Goal: Task Accomplishment & Management: Use online tool/utility

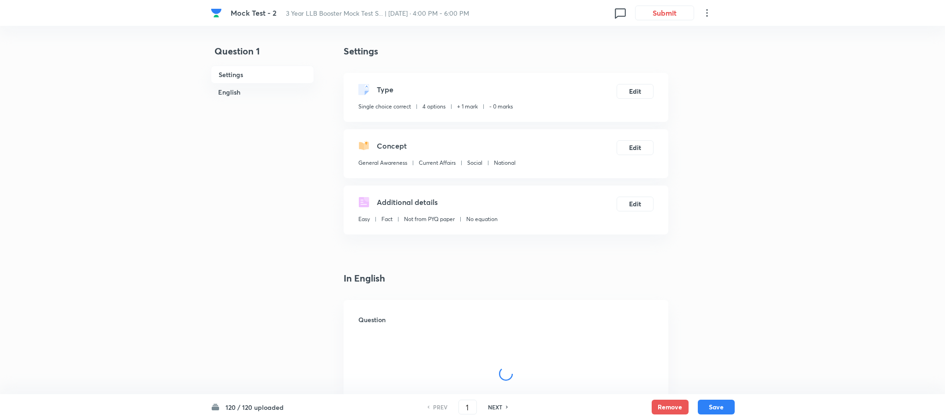
checkbox input "true"
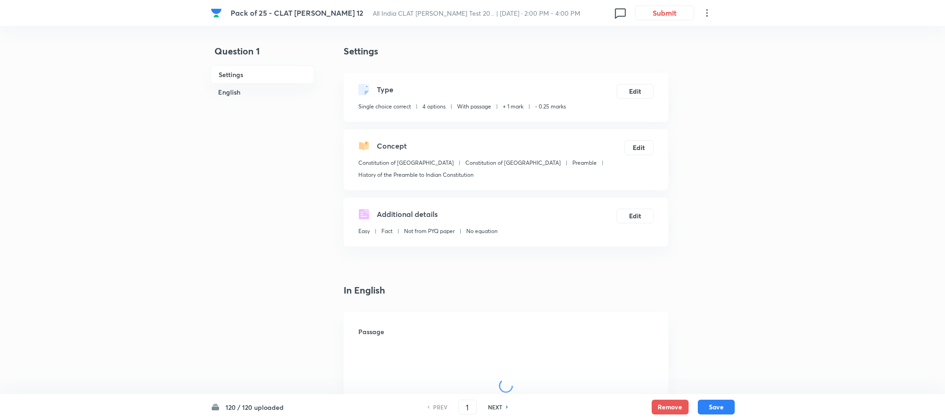
checkbox input "true"
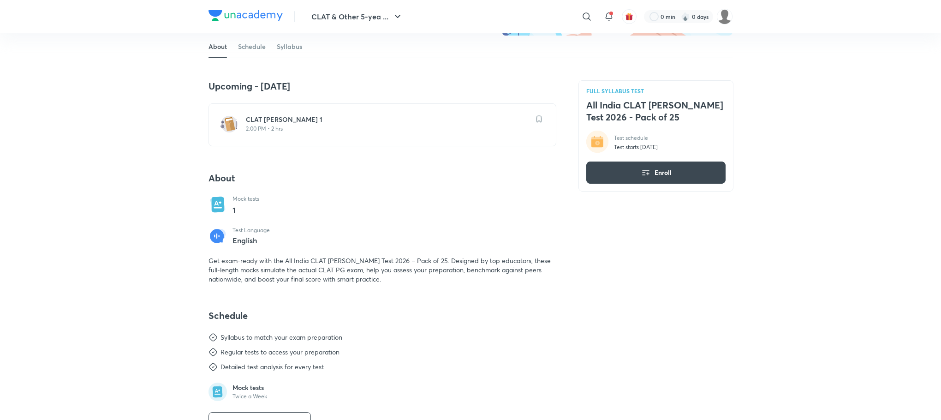
scroll to position [138, 0]
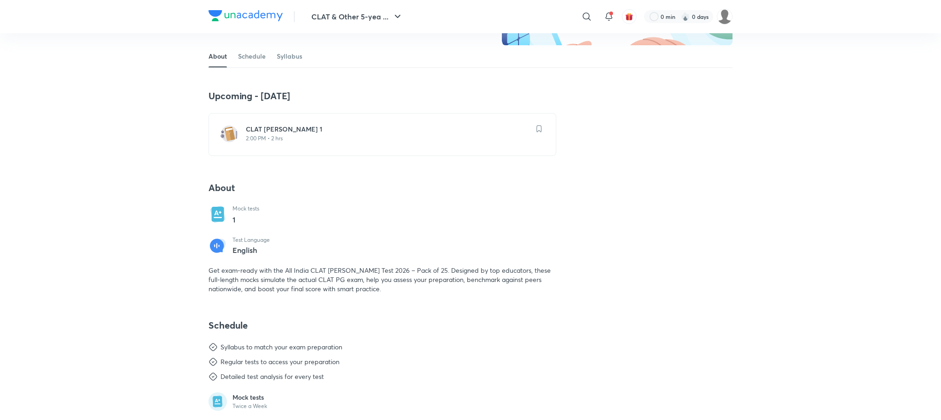
click at [270, 138] on p "2:00 PM • 2 hrs" at bounding box center [388, 138] width 284 height 7
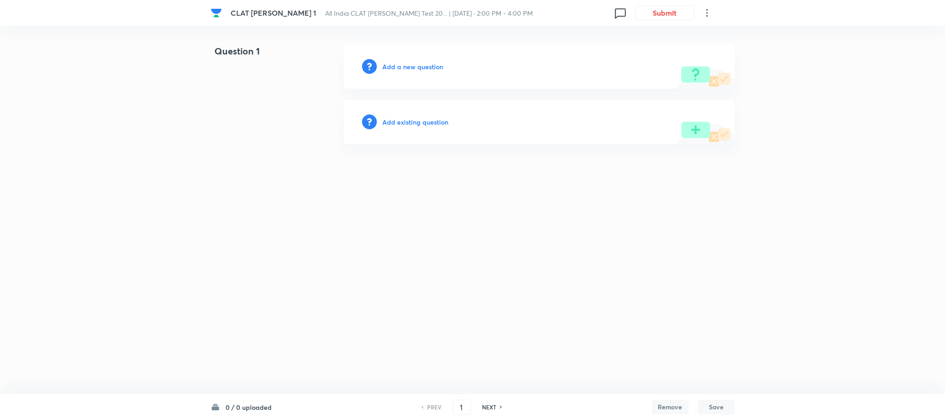
click at [243, 409] on h6 "0 / 0 uploaded" at bounding box center [249, 407] width 46 height 10
click at [672, 8] on button "Submit" at bounding box center [664, 12] width 59 height 15
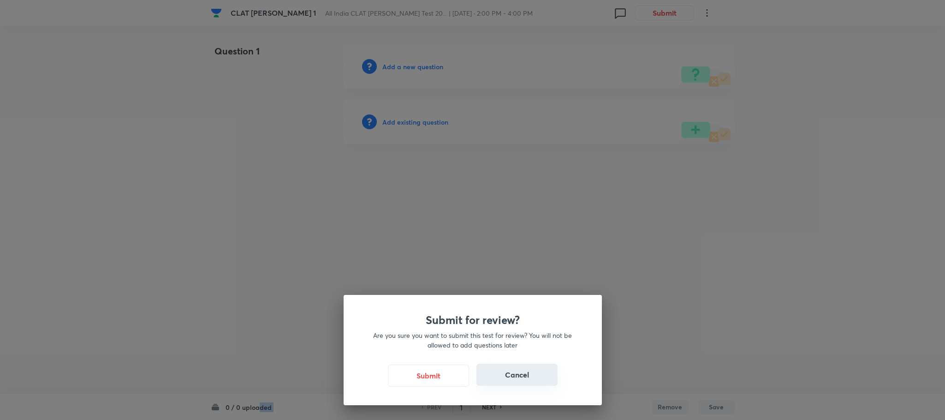
click at [518, 378] on button "Cancel" at bounding box center [517, 375] width 81 height 22
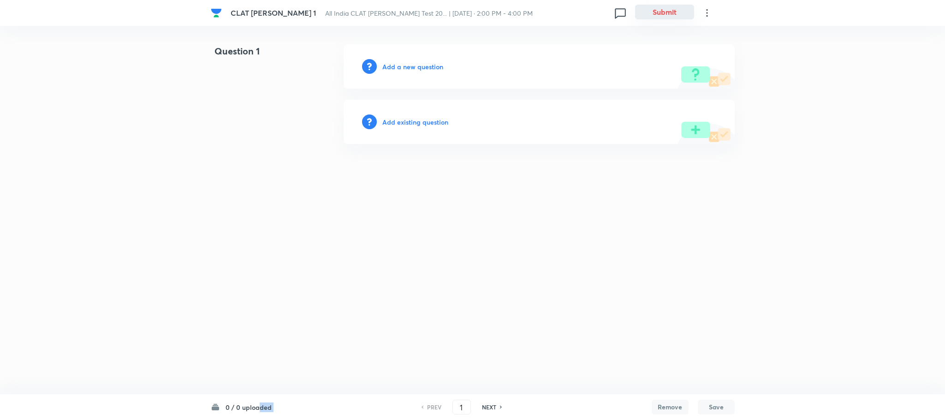
click at [674, 17] on button "Submit" at bounding box center [664, 12] width 59 height 15
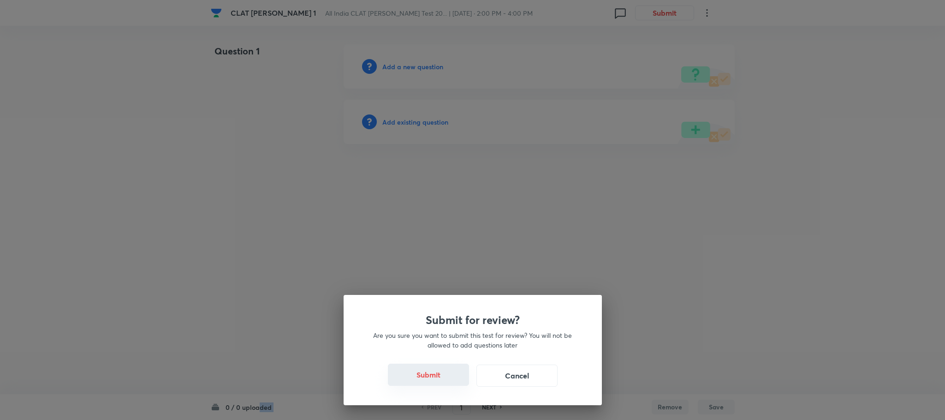
click at [447, 378] on button "Submit" at bounding box center [428, 375] width 81 height 22
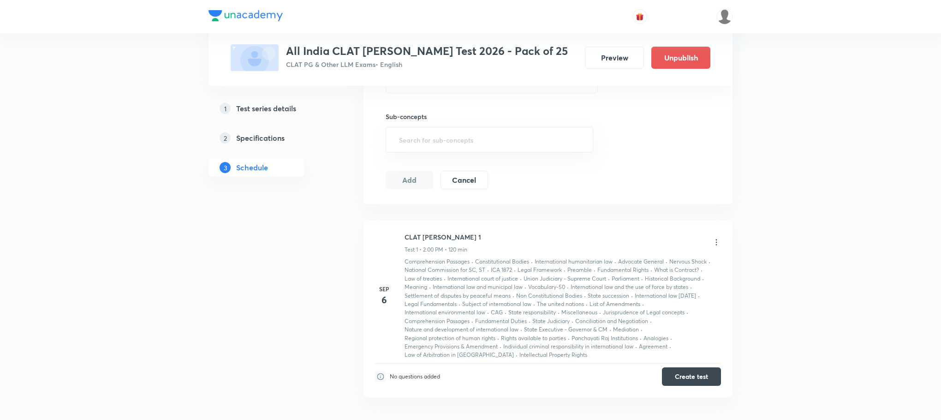
scroll to position [346, 0]
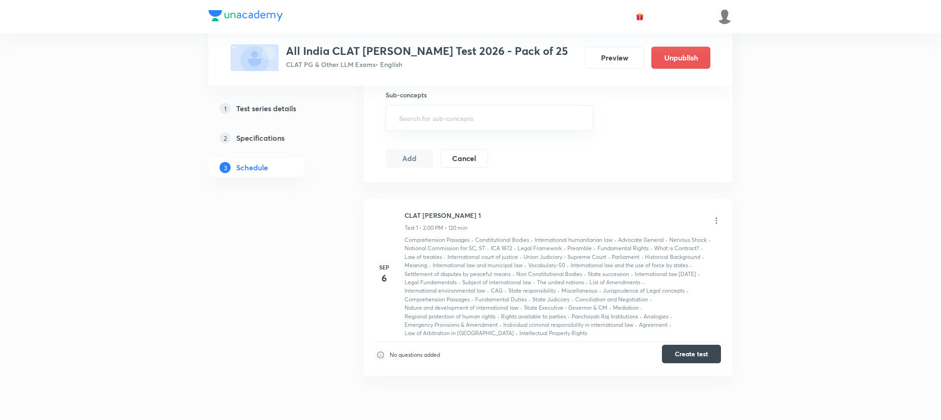
click at [692, 360] on button "Create test" at bounding box center [691, 354] width 59 height 18
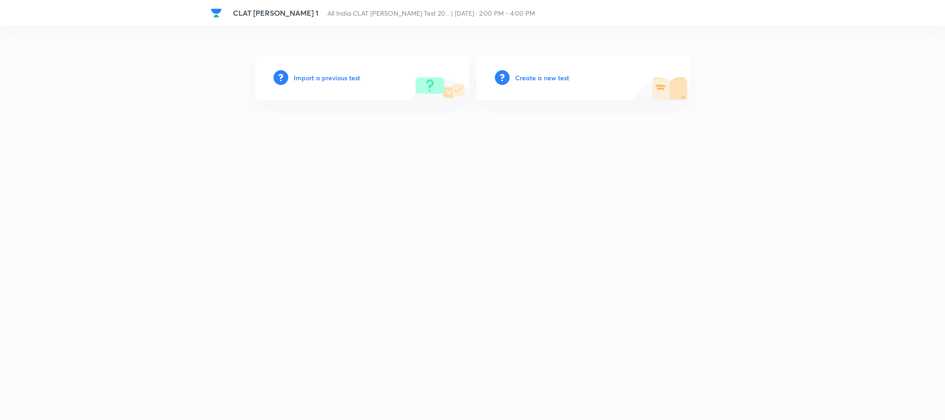
click at [549, 73] on h6 "Create a new test" at bounding box center [542, 78] width 54 height 10
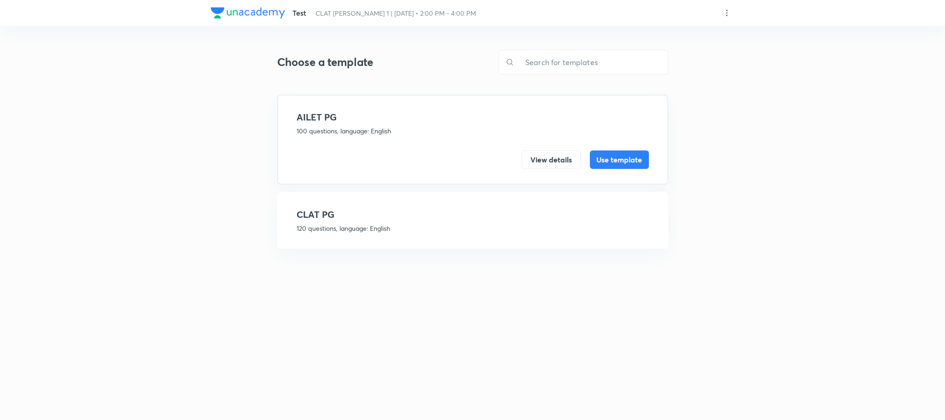
click at [342, 216] on h4 "CLAT PG" at bounding box center [473, 215] width 352 height 14
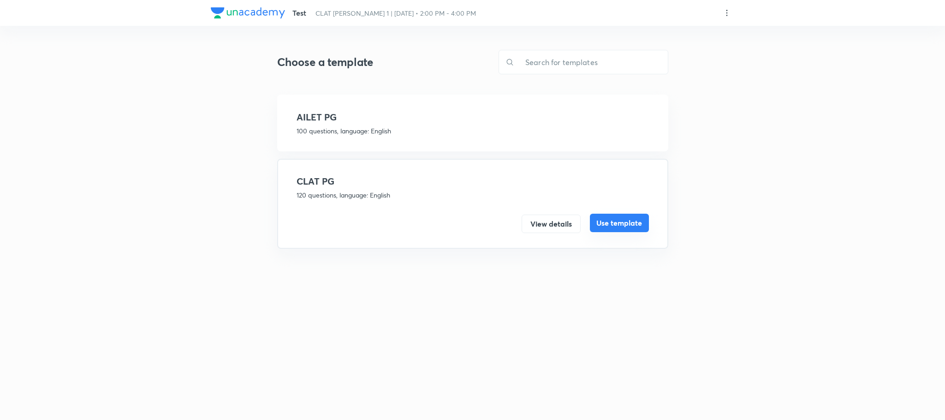
click at [626, 226] on button "Use template" at bounding box center [619, 223] width 59 height 18
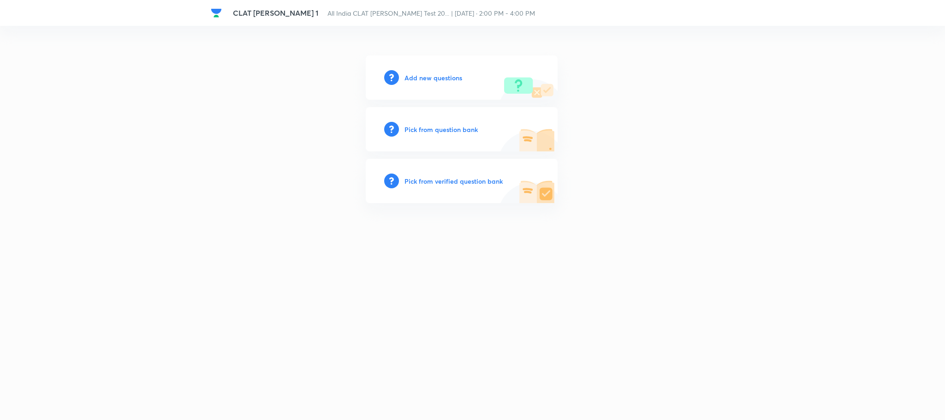
click at [448, 71] on div "Add new questions" at bounding box center [462, 77] width 192 height 44
click at [442, 73] on h6 "Add new questions" at bounding box center [434, 78] width 58 height 10
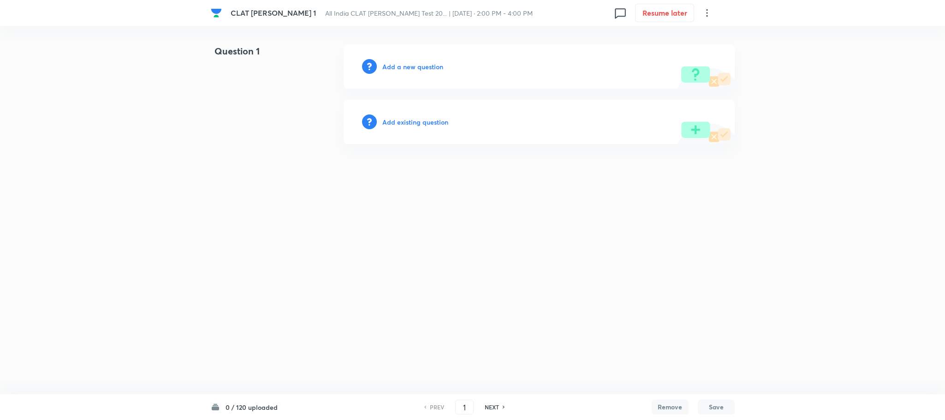
click at [526, 167] on html "CLAT PG Mock 1 All India CLAT PG Mock Test 20... | Sep 6, 2025 · 2:00 PM - 4:00…" at bounding box center [472, 94] width 945 height 188
